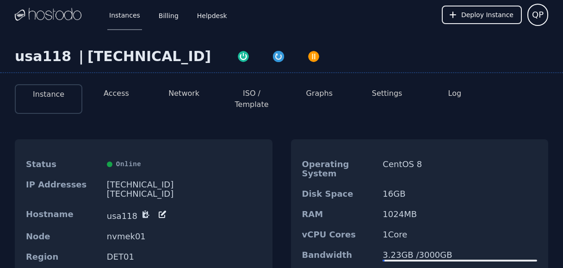
scroll to position [71, 0]
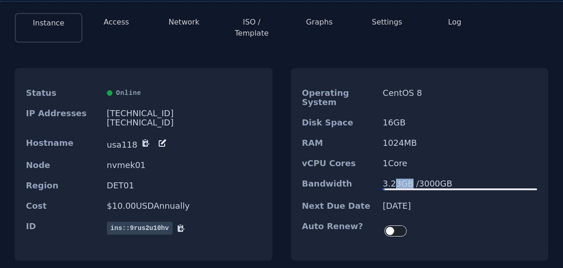
drag, startPoint x: 391, startPoint y: 167, endPoint x: 409, endPoint y: 164, distance: 18.4
click at [409, 179] on div "3.23 GB / 3000 GB" at bounding box center [460, 183] width 154 height 9
click at [424, 179] on div "3.23 GB / 3000 GB" at bounding box center [460, 183] width 154 height 9
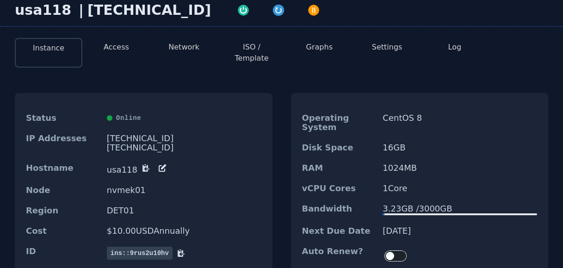
scroll to position [71, 0]
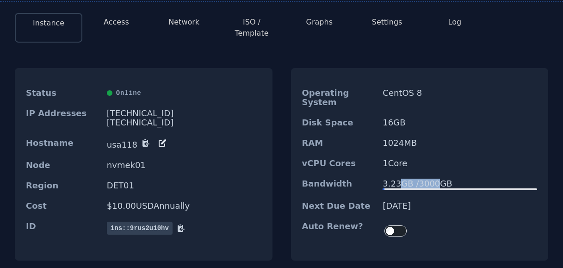
drag, startPoint x: 398, startPoint y: 163, endPoint x: 432, endPoint y: 162, distance: 34.7
click at [432, 179] on div "3.23 GB / 3000 GB" at bounding box center [460, 183] width 154 height 9
click at [424, 179] on div "3.23 GB / 3000 GB" at bounding box center [460, 183] width 154 height 9
